Goal: Information Seeking & Learning: Learn about a topic

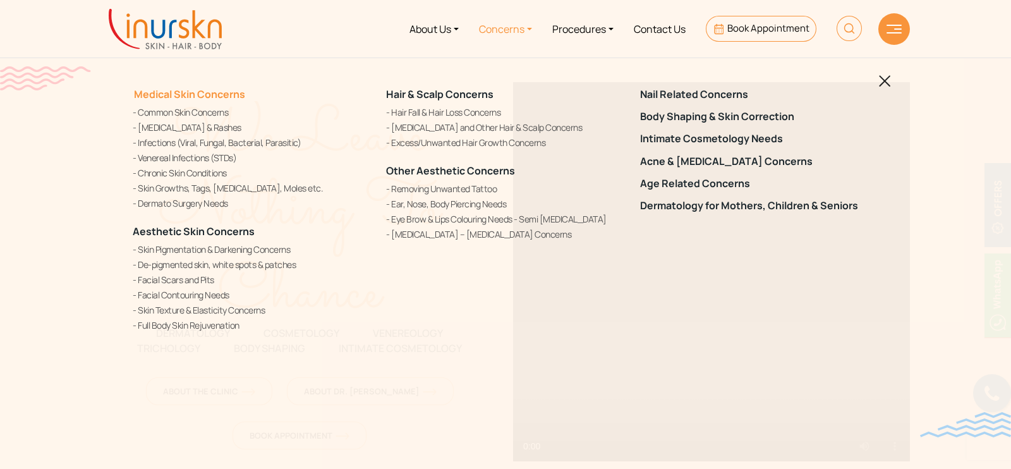
click at [181, 94] on link "Medical Skin Concerns" at bounding box center [189, 94] width 112 height 14
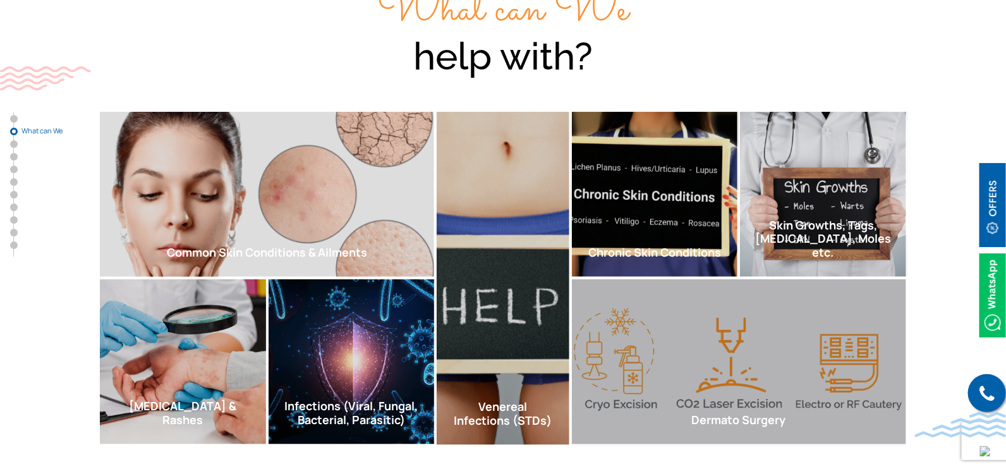
scroll to position [474, 0]
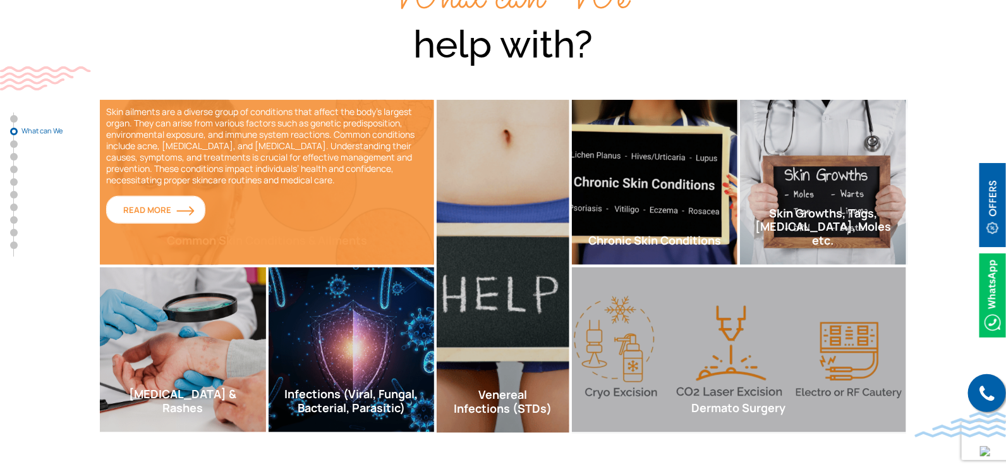
click at [184, 206] on img at bounding box center [185, 211] width 18 height 10
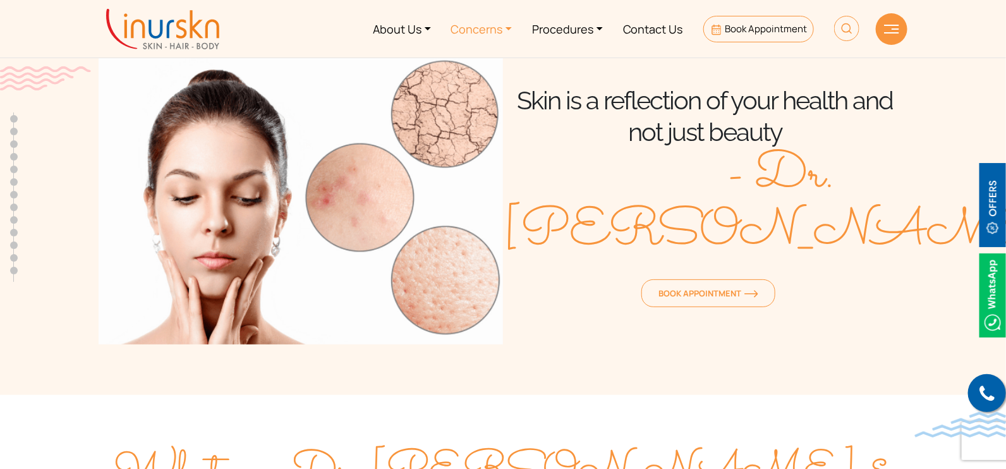
click at [499, 21] on link "Concerns" at bounding box center [481, 28] width 81 height 47
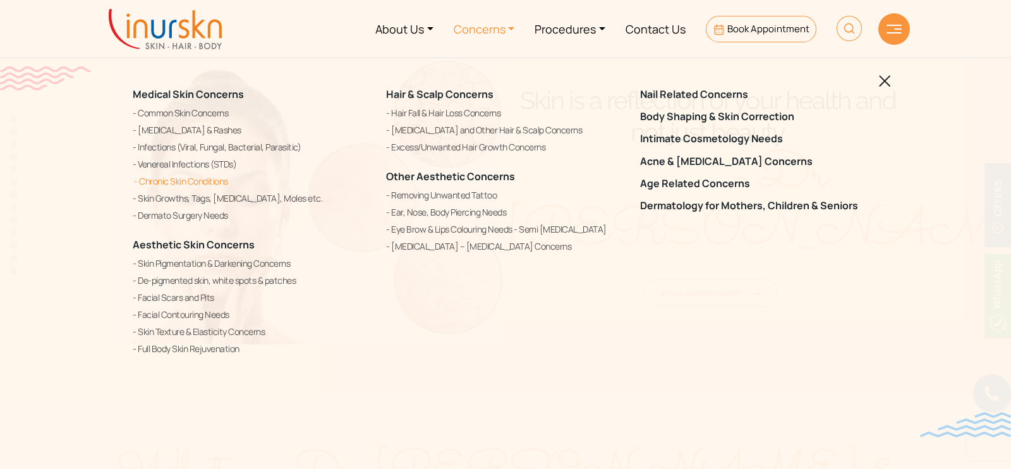
click at [190, 181] on link "Chronic Skin Conditions" at bounding box center [252, 181] width 238 height 15
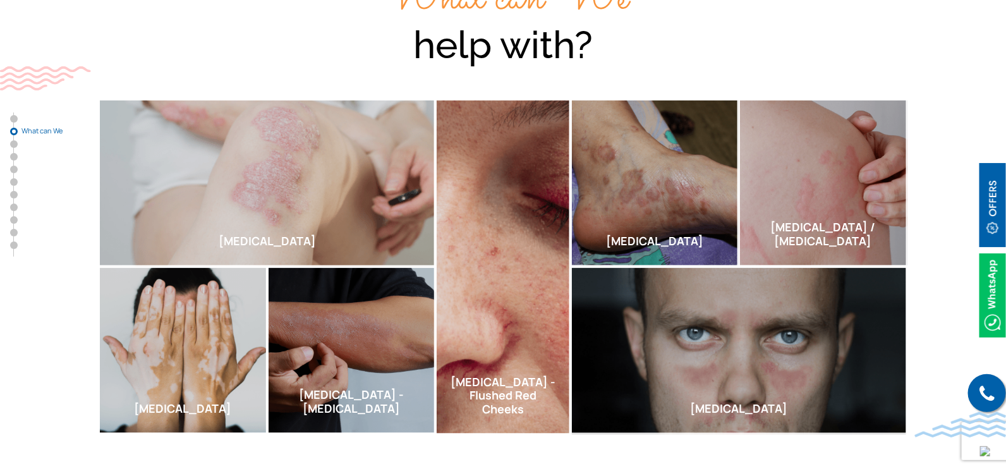
scroll to position [474, 0]
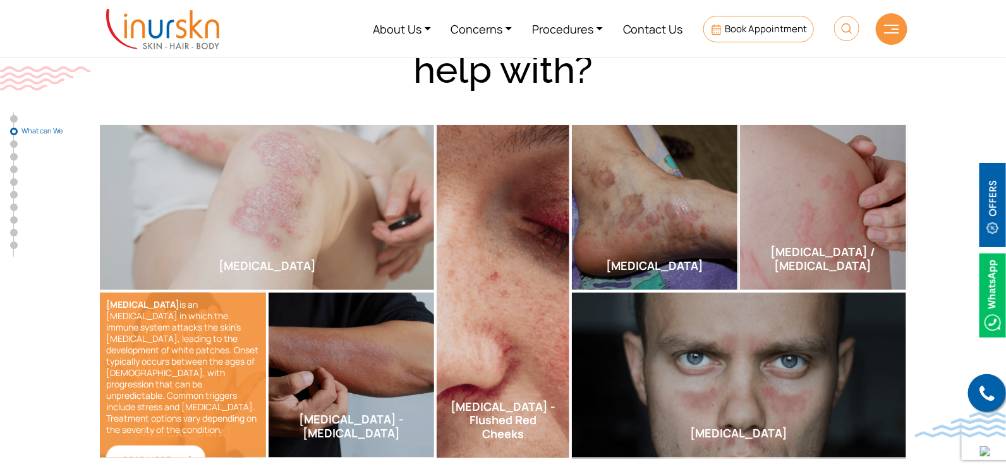
click at [195, 445] on link "Read More" at bounding box center [155, 459] width 99 height 28
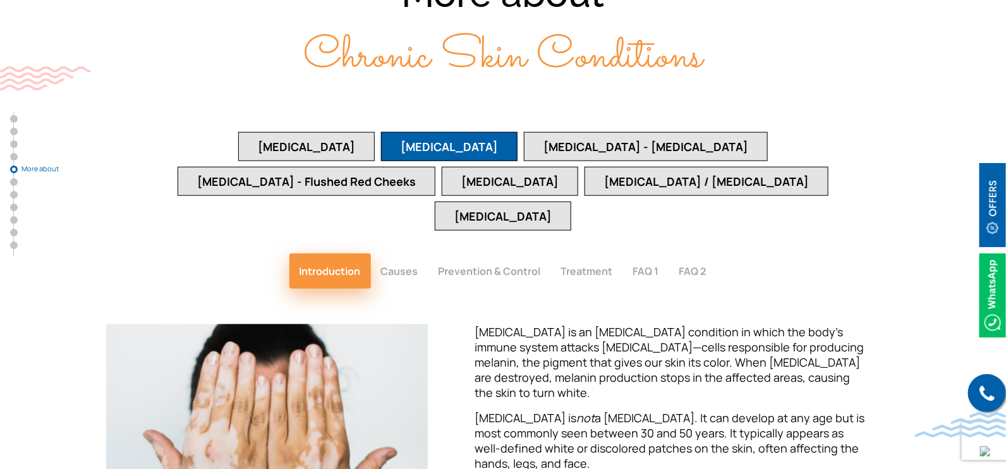
scroll to position [2560, 0]
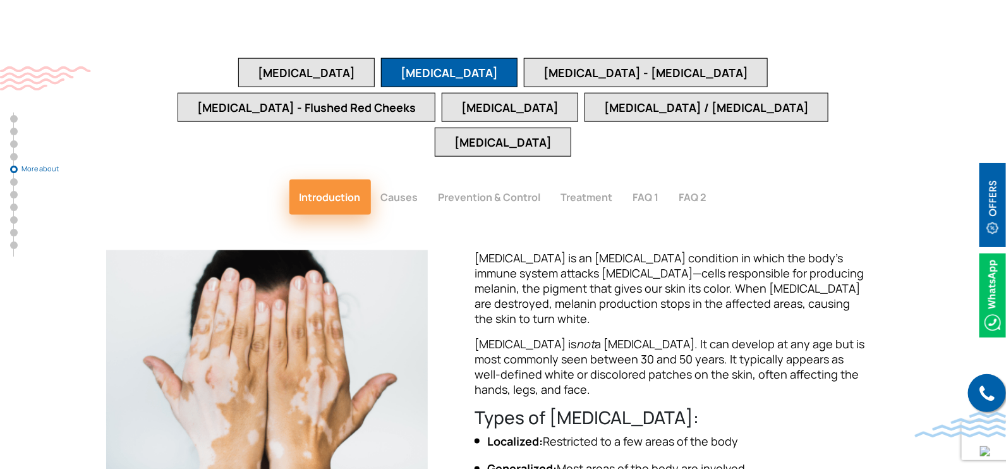
click at [406, 179] on button "Causes" at bounding box center [399, 196] width 57 height 35
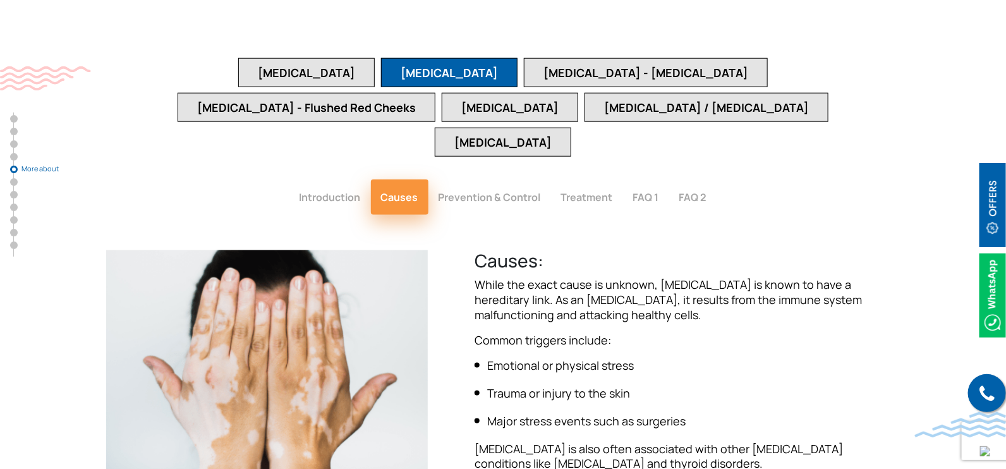
click at [471, 179] on button "Prevention & Control" at bounding box center [489, 196] width 123 height 35
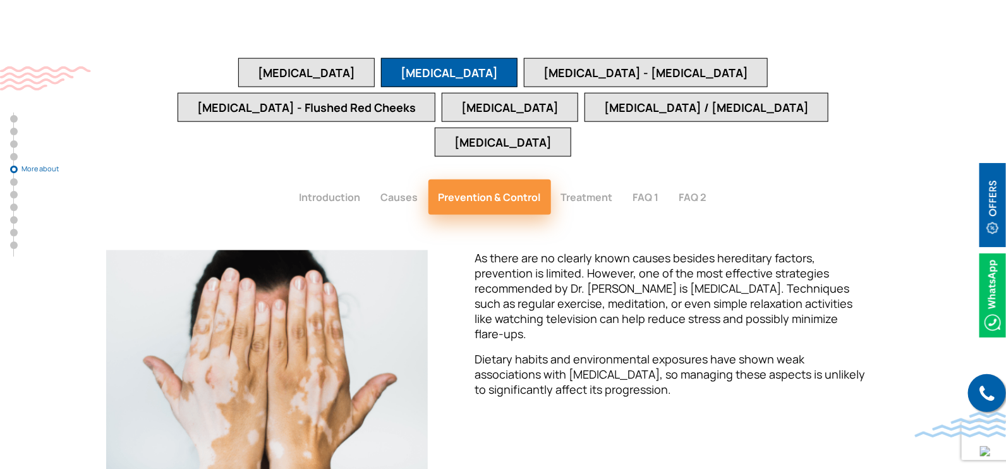
click at [577, 179] on button "Treatment" at bounding box center [587, 196] width 72 height 35
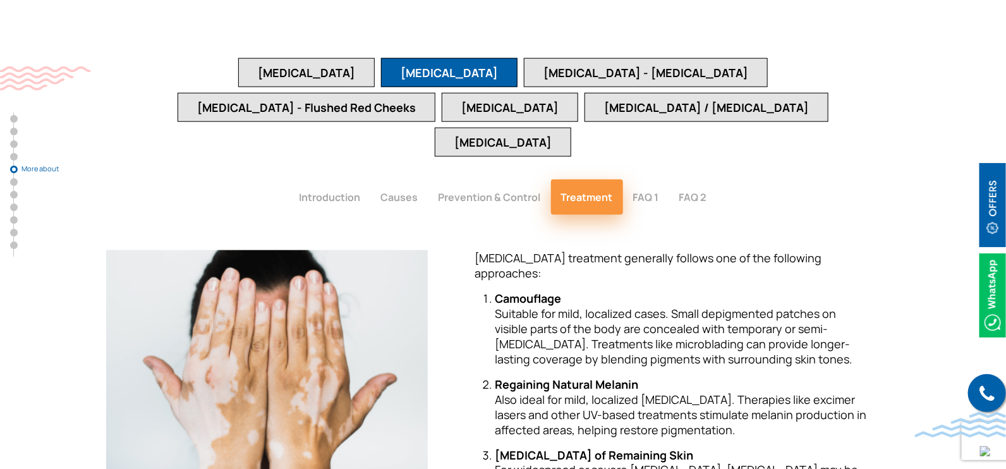
click at [644, 179] on button "FAQ 1" at bounding box center [646, 196] width 46 height 35
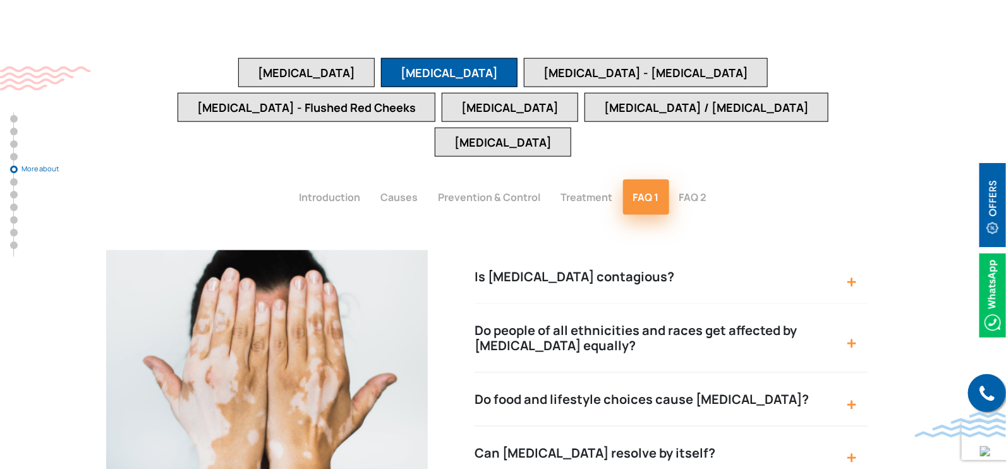
click at [632, 250] on button "Is vitiligo contagious?" at bounding box center [671, 277] width 394 height 54
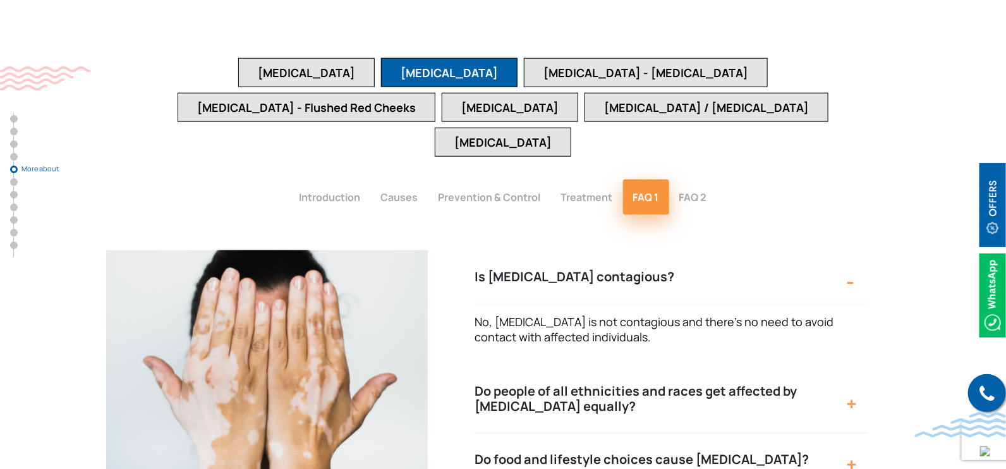
click at [632, 250] on button "Is vitiligo contagious?" at bounding box center [671, 277] width 394 height 54
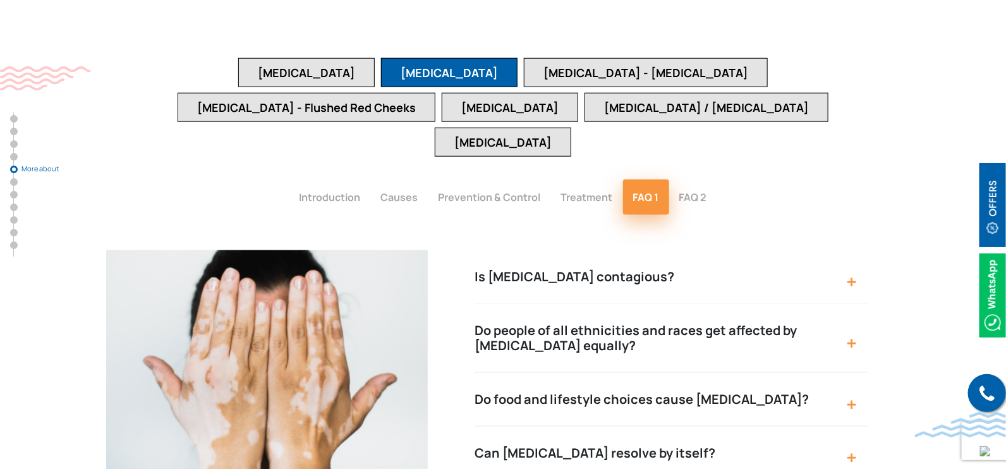
click at [633, 304] on button "Do people of all ethnicities and races get affected by vitiligo equally?" at bounding box center [671, 338] width 394 height 69
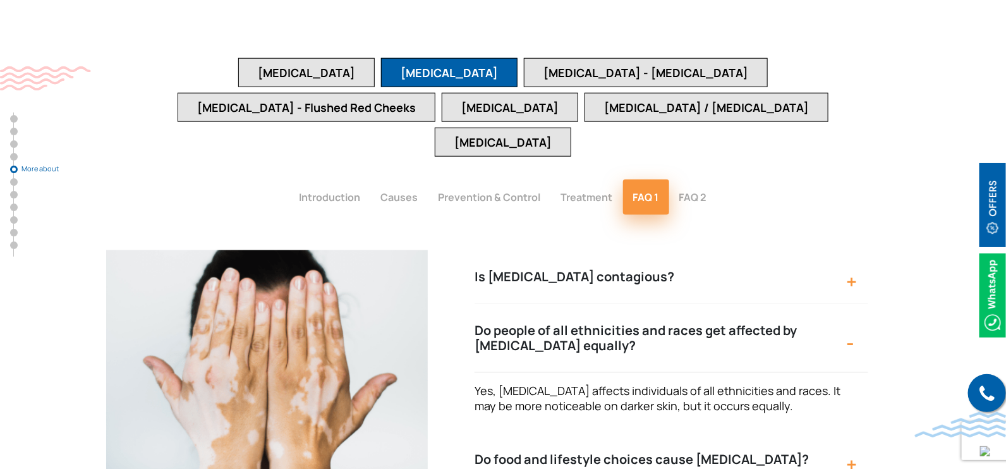
click at [633, 304] on button "Do people of all ethnicities and races get affected by vitiligo equally?" at bounding box center [671, 338] width 394 height 69
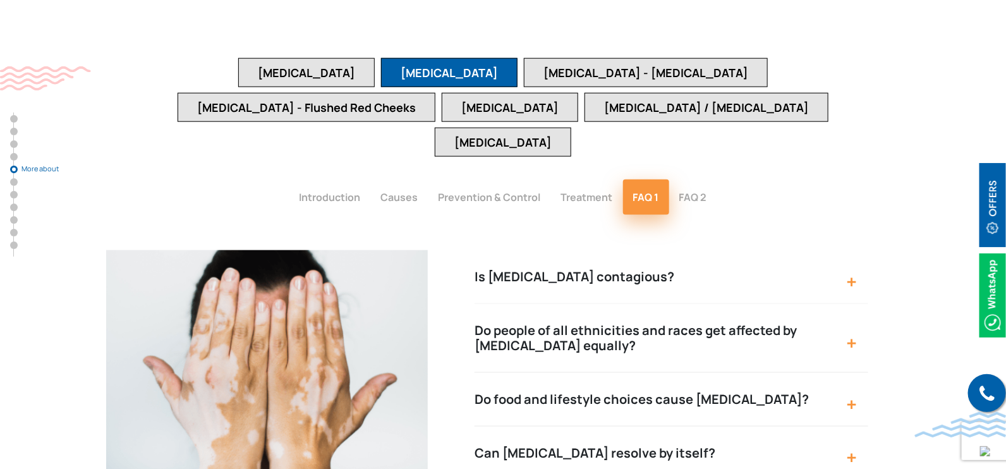
click at [647, 373] on button "Do food and lifestyle choices cause vitiligo?" at bounding box center [671, 400] width 394 height 54
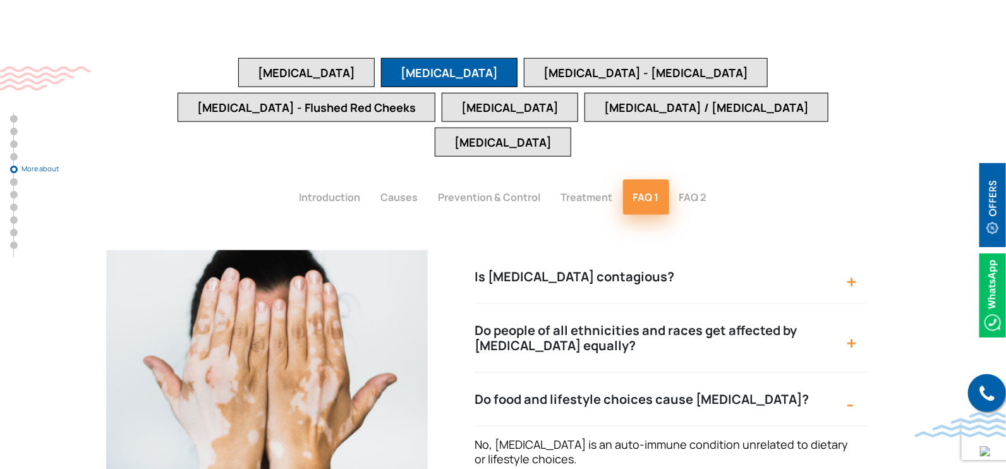
click at [648, 373] on button "Do food and lifestyle choices cause vitiligo?" at bounding box center [671, 400] width 394 height 54
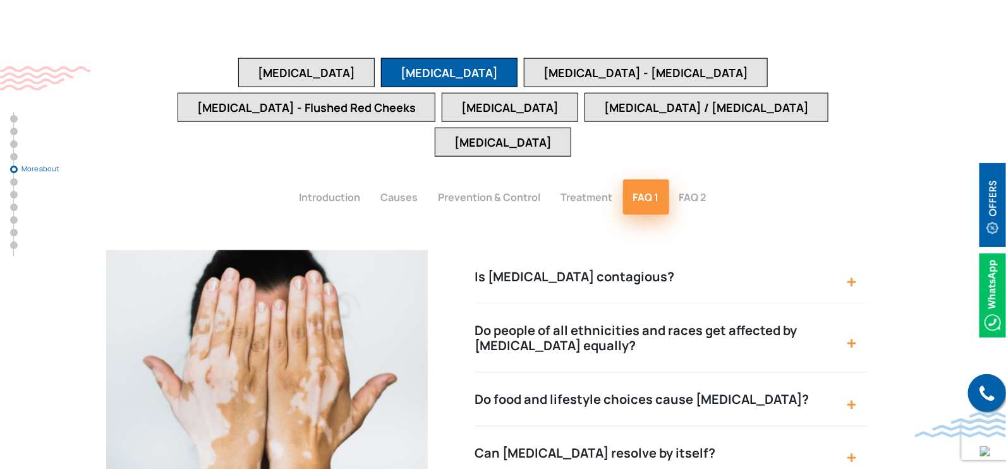
click at [659, 426] on button "Can vitiligo resolve by itself?" at bounding box center [671, 453] width 394 height 54
click at [660, 426] on button "Can vitiligo resolve by itself?" at bounding box center [671, 453] width 394 height 54
click at [704, 179] on button "FAQ 2" at bounding box center [693, 196] width 48 height 35
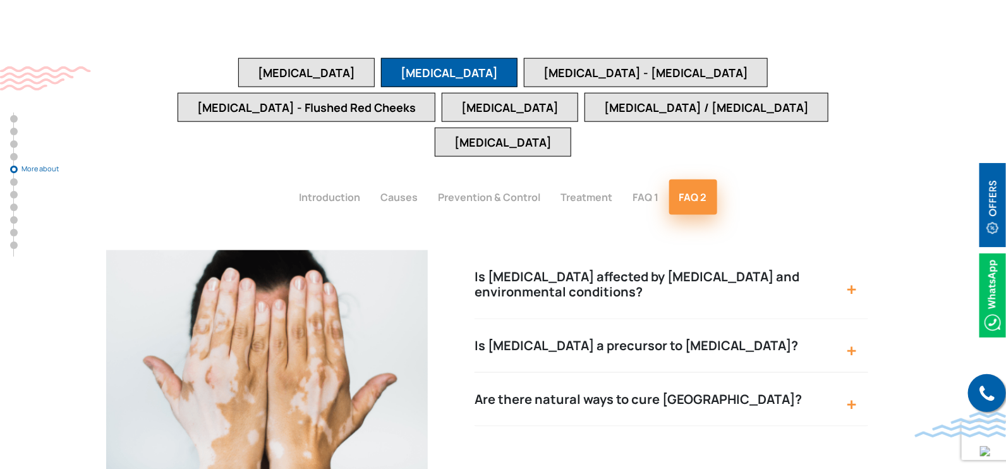
click at [687, 250] on button "Is vitiligo affected by sun exposure and environmental conditions?" at bounding box center [671, 284] width 394 height 69
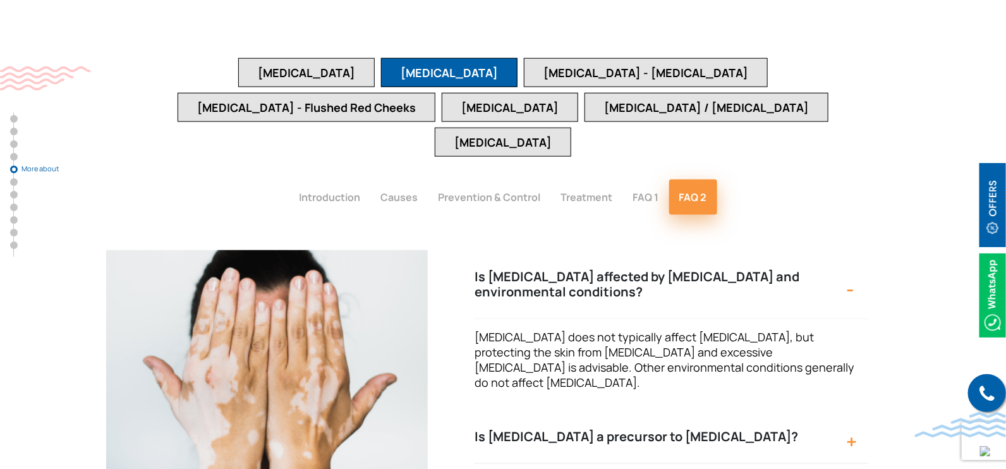
click at [688, 250] on button "Is vitiligo affected by sun exposure and environmental conditions?" at bounding box center [671, 284] width 394 height 69
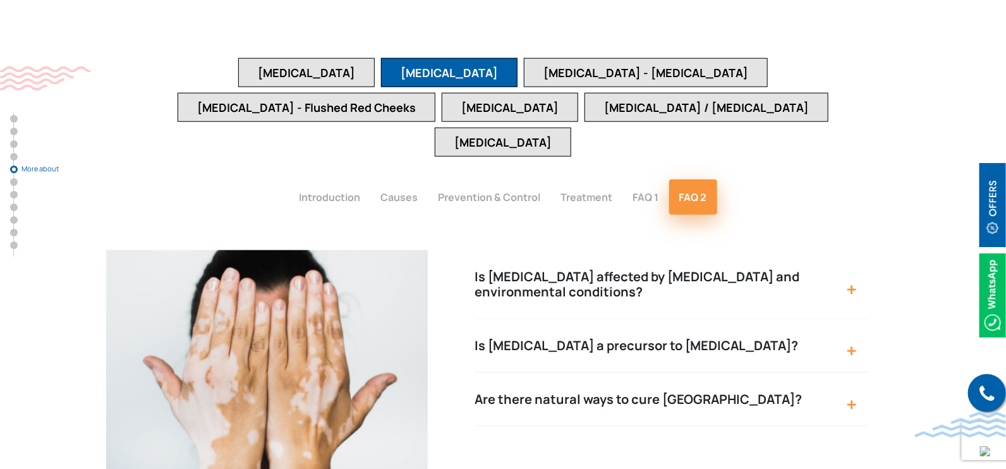
click at [584, 319] on button "Is vitiligo a precursor to skin cancer?" at bounding box center [671, 346] width 394 height 54
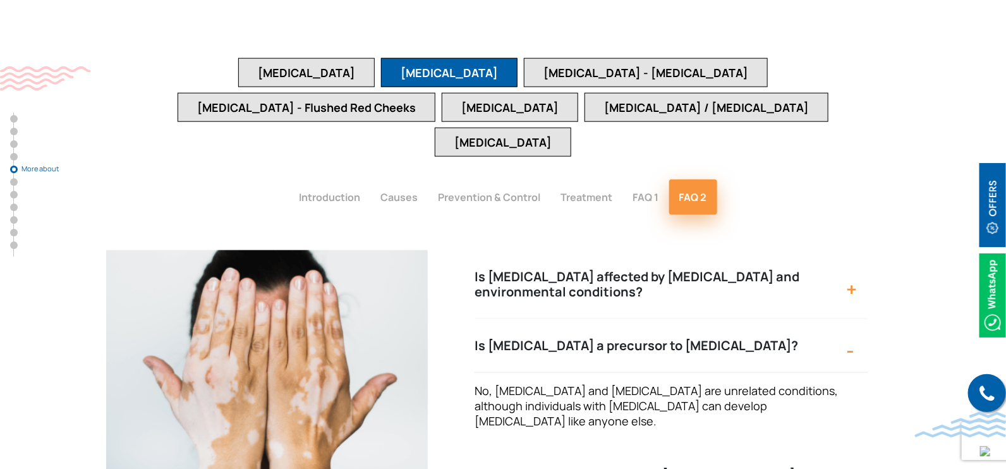
click at [594, 319] on button "Is vitiligo a precursor to skin cancer?" at bounding box center [671, 346] width 394 height 54
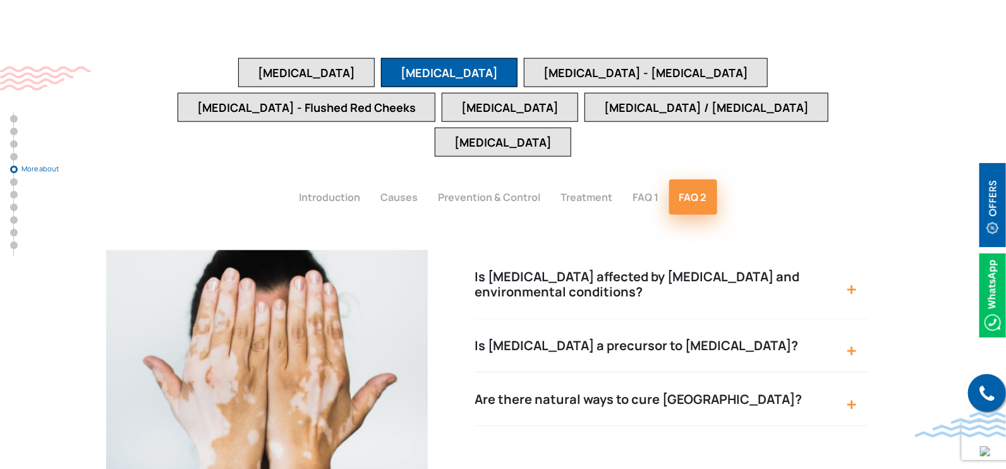
click at [594, 373] on button "Are there natural ways to cure vitiligo?" at bounding box center [671, 400] width 394 height 54
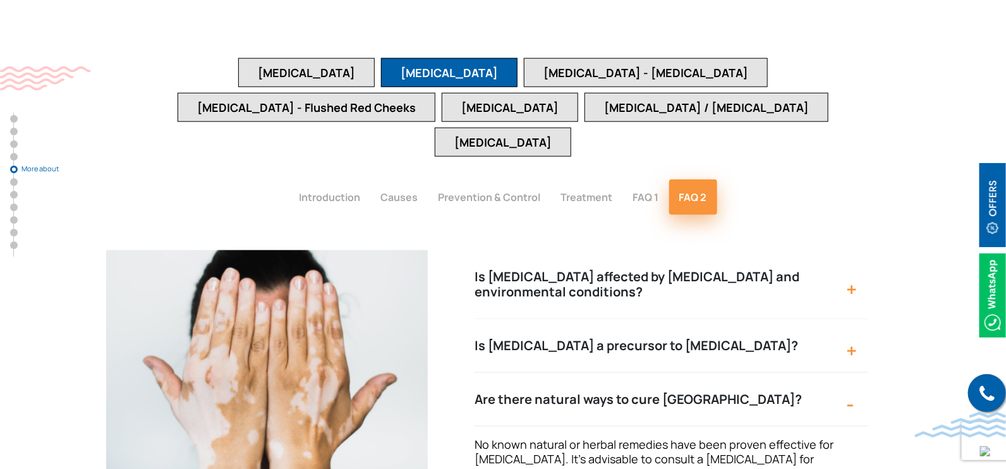
click at [607, 373] on button "Are there natural ways to cure vitiligo?" at bounding box center [671, 400] width 394 height 54
